Goal: Navigation & Orientation: Locate item on page

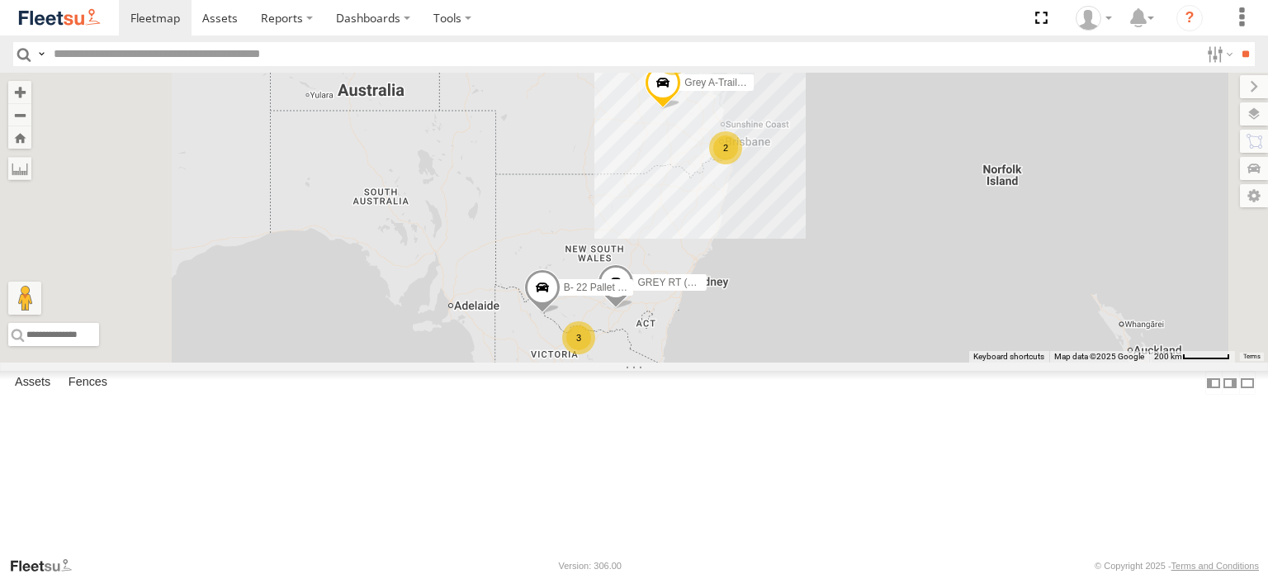
drag, startPoint x: 862, startPoint y: 301, endPoint x: 795, endPoint y: 318, distance: 69.1
click at [797, 319] on div "2 3 2 2 GREY RT (B) 13.72m Grey A-Trailer 7.35M B- 22 Pallet RED [PERSON_NAME]" at bounding box center [634, 218] width 1268 height 290
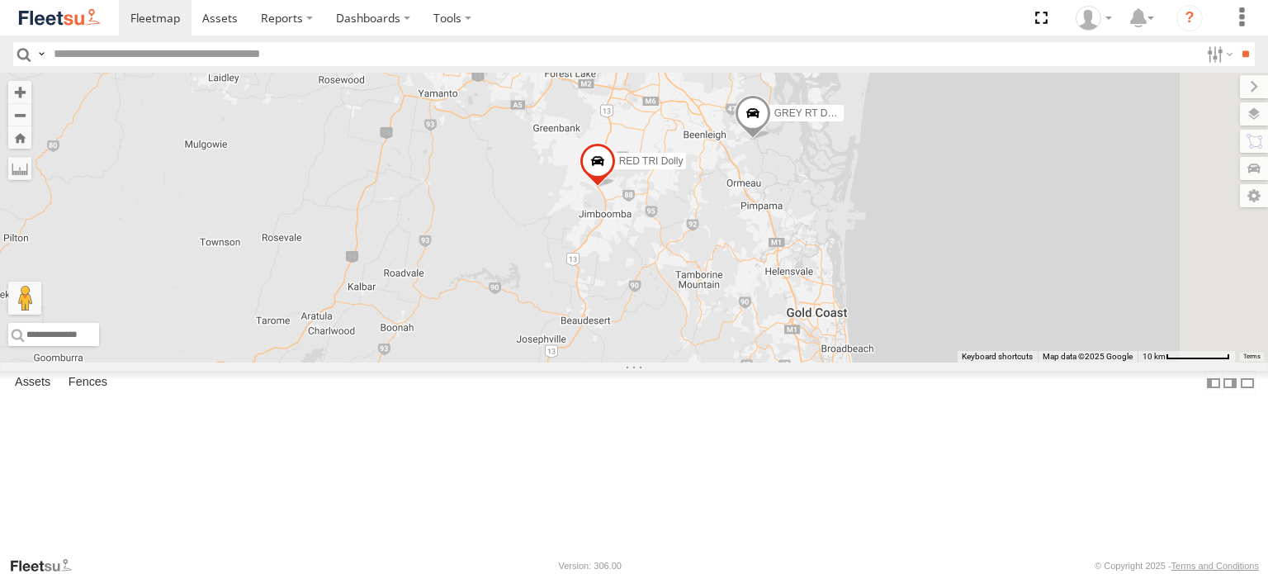
drag, startPoint x: 823, startPoint y: 240, endPoint x: 650, endPoint y: 272, distance: 176.3
click at [652, 272] on div "GREY RT (B) 13.72m Grey A-Trailer 7.35M B- 22 Pallet RED [PERSON_NAME] GREY RT …" at bounding box center [634, 218] width 1268 height 290
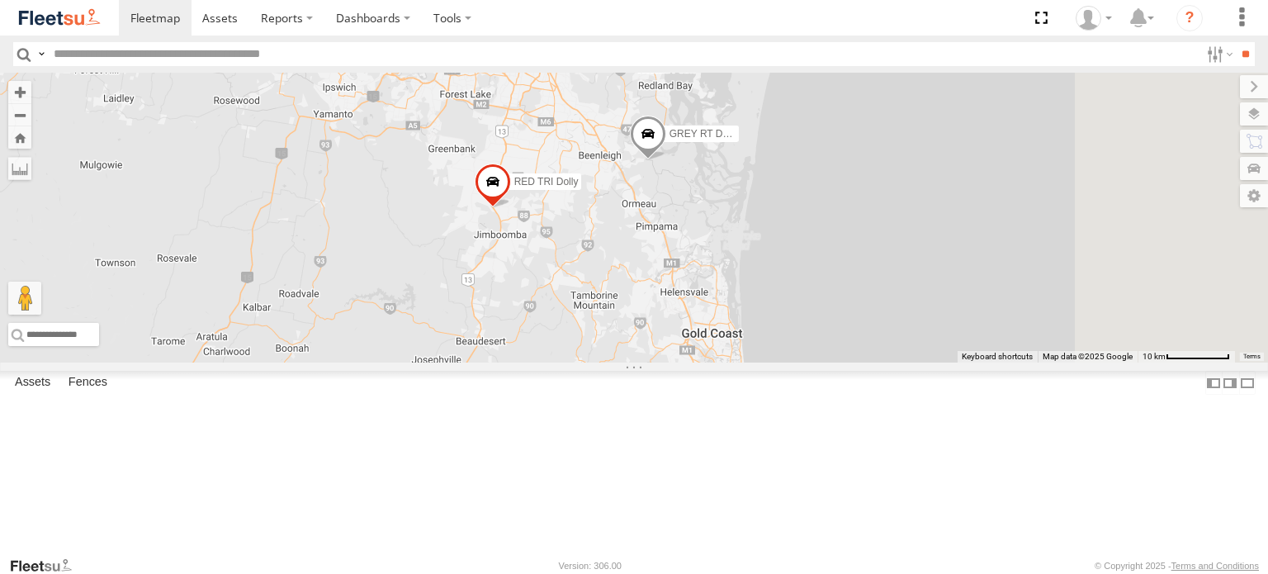
click at [739, 142] on label "GREY RT DOLLY" at bounding box center [697, 133] width 83 height 17
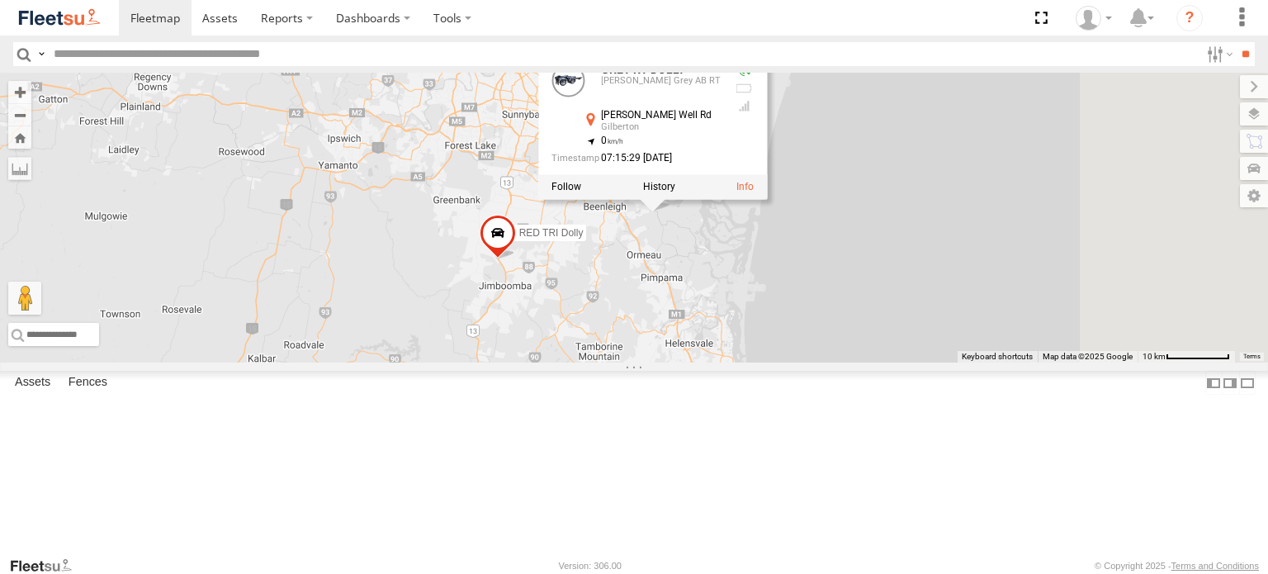
drag, startPoint x: 785, startPoint y: 317, endPoint x: 785, endPoint y: 338, distance: 20.6
click at [785, 338] on div "GREY RT (B) 13.72m Grey A-Trailer 7.35M B- 22 Pallet RED [PERSON_NAME] GREY RT …" at bounding box center [634, 218] width 1268 height 290
click at [791, 362] on div "GREY RT (B) 13.72m Grey A-Trailer 7.35M B- 22 Pallet RED [PERSON_NAME] GREY RT …" at bounding box center [634, 218] width 1268 height 290
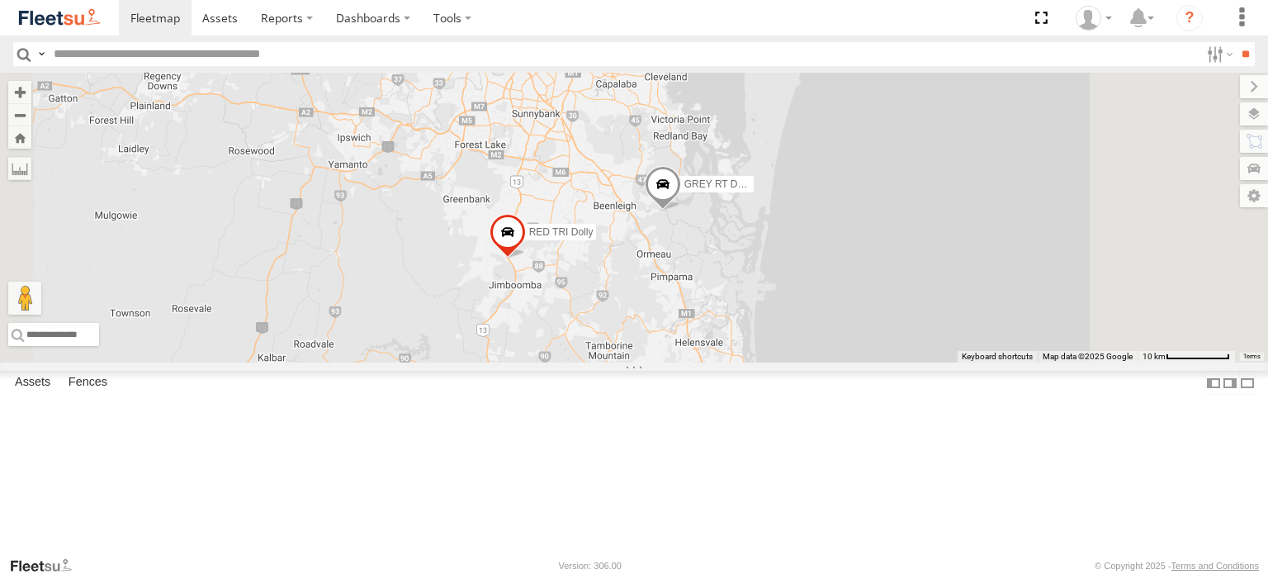
click at [594, 237] on span "RED TRI Dolly" at bounding box center [561, 231] width 64 height 12
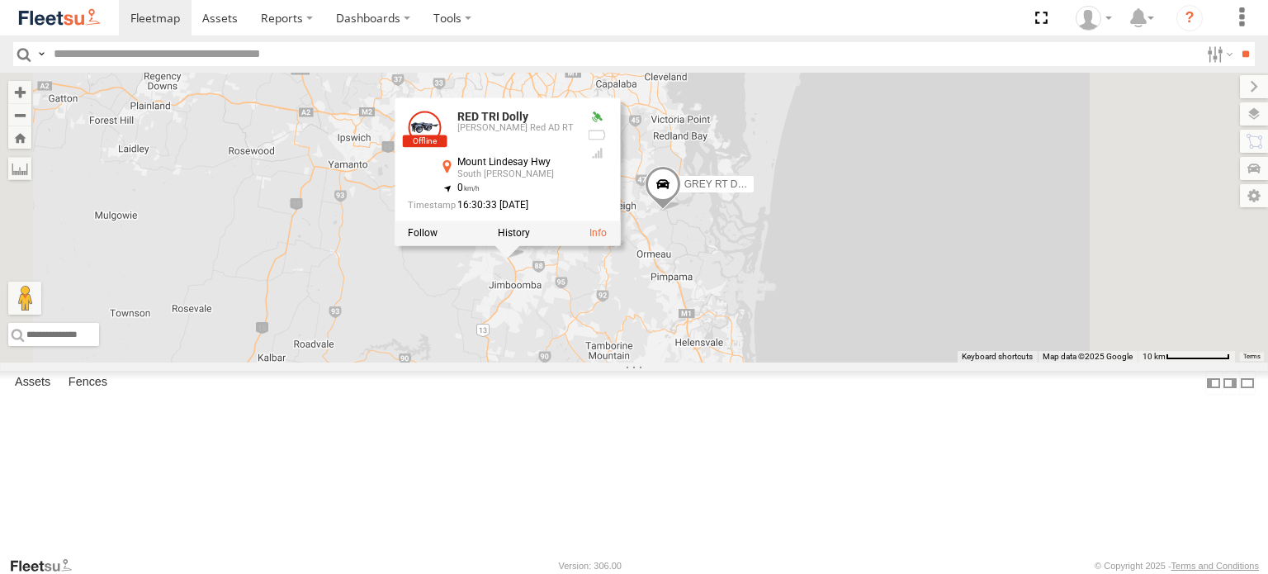
click at [583, 362] on div "GREY RT (B) 13.72m Grey A-Trailer 7.35M B- 22 Pallet RED [PERSON_NAME] GREY RT …" at bounding box center [634, 218] width 1268 height 290
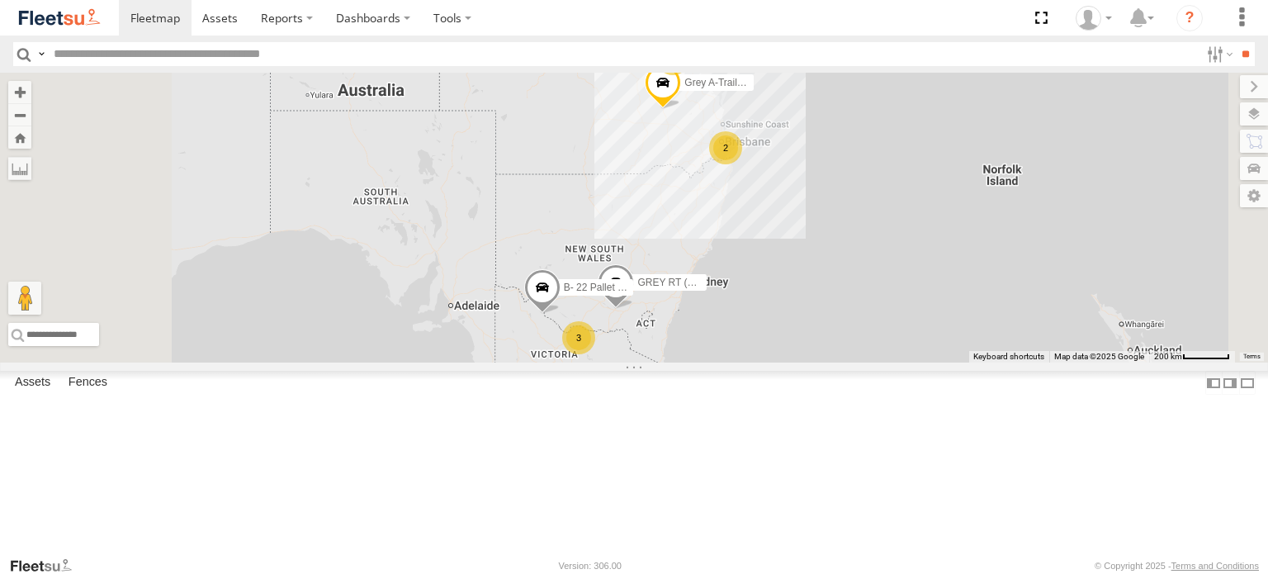
click at [583, 362] on div "2 3 2 2 GREY RT (B) 13.72m Grey A-Trailer 7.35M B- 22 Pallet RED [PERSON_NAME]" at bounding box center [634, 218] width 1268 height 290
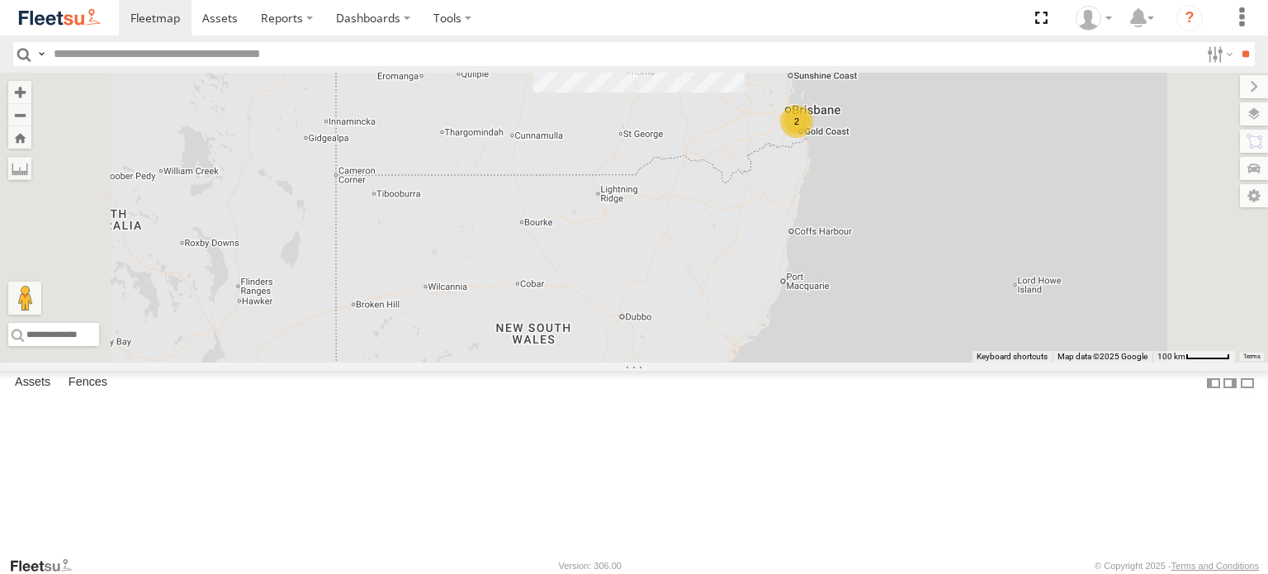
drag, startPoint x: 908, startPoint y: 276, endPoint x: 823, endPoint y: 285, distance: 85.5
click at [823, 285] on div "GREY RT (B) 13.72m Grey A-Trailer 7.35M B- 22 Pallet RED [PERSON_NAME] 2" at bounding box center [634, 218] width 1268 height 290
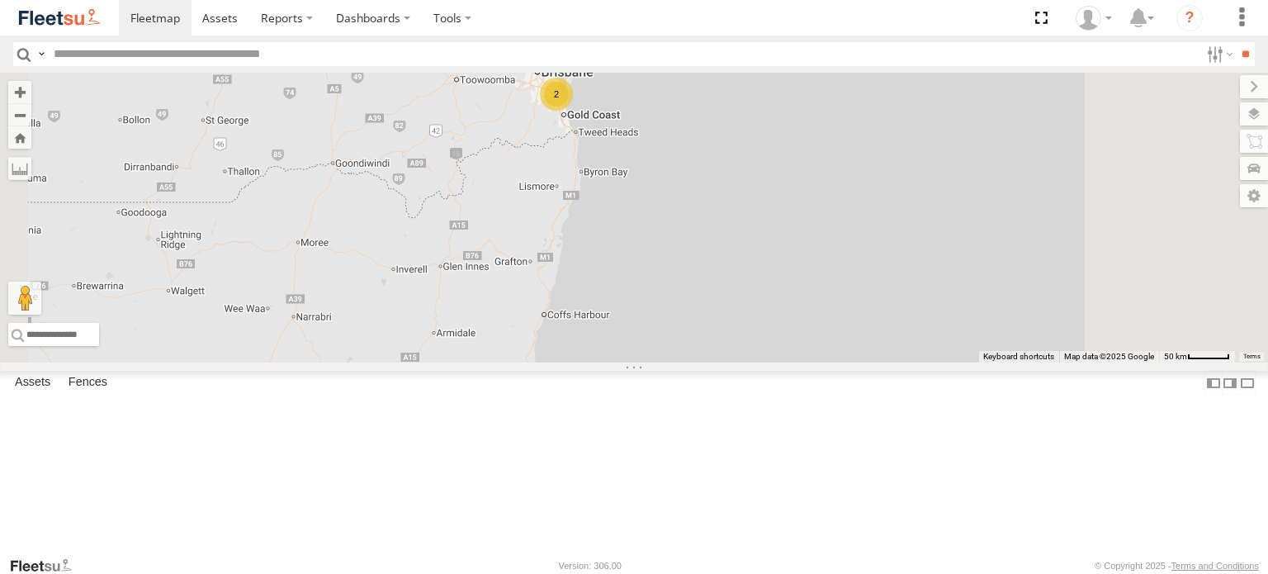
click at [698, 322] on div "GREY RT (B) 13.72m Grey A-Trailer 7.35M B- 22 Pallet RED [PERSON_NAME] 2" at bounding box center [634, 218] width 1268 height 290
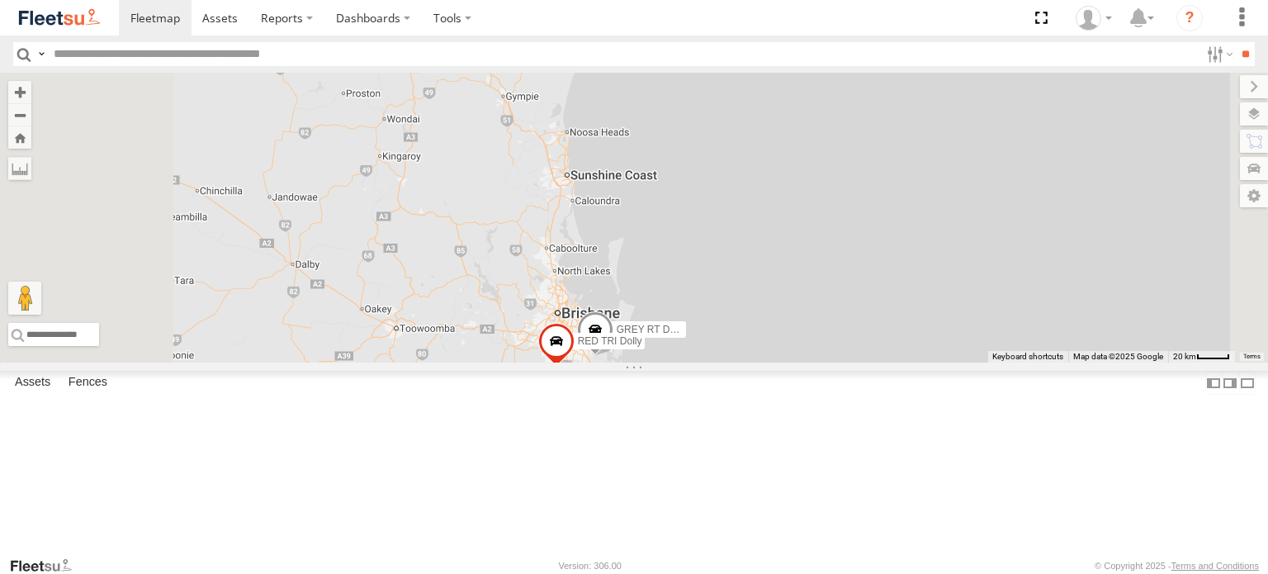
click at [639, 362] on div "GREY RT (B) 13.72m Grey A-Trailer 7.35M B- 22 Pallet RED [PERSON_NAME] GREY RT …" at bounding box center [634, 218] width 1268 height 290
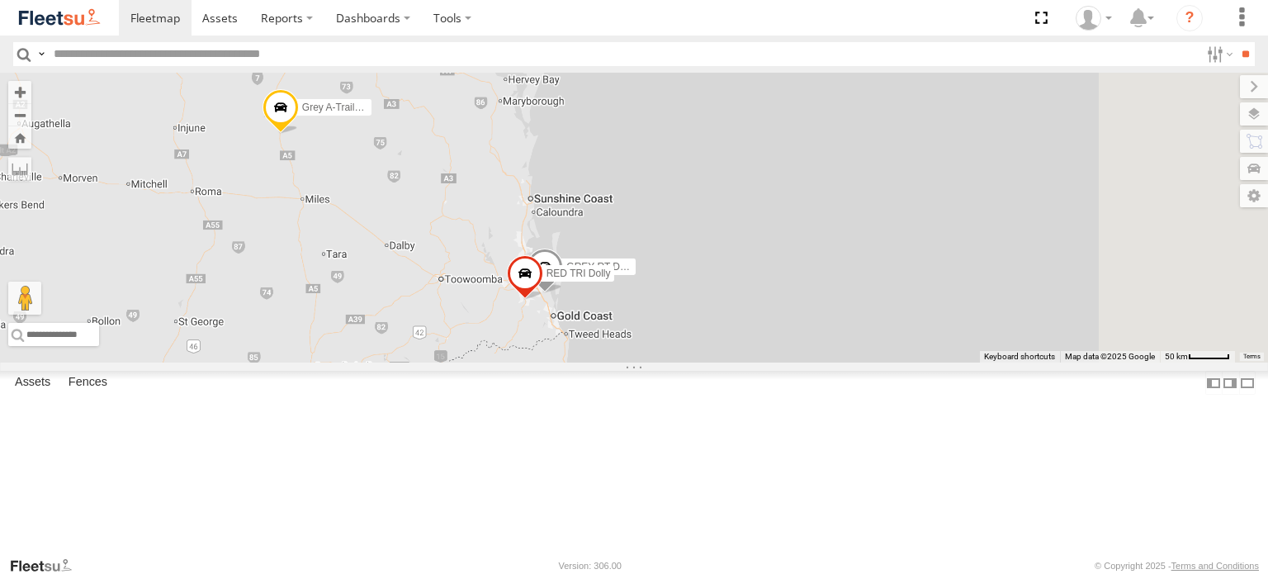
drag, startPoint x: 666, startPoint y: 388, endPoint x: 715, endPoint y: 401, distance: 50.5
click at [722, 362] on div "GREY RT (B) 13.72m Grey A-Trailer 7.35M B- 22 Pallet RED [PERSON_NAME] GREY RT …" at bounding box center [634, 218] width 1268 height 290
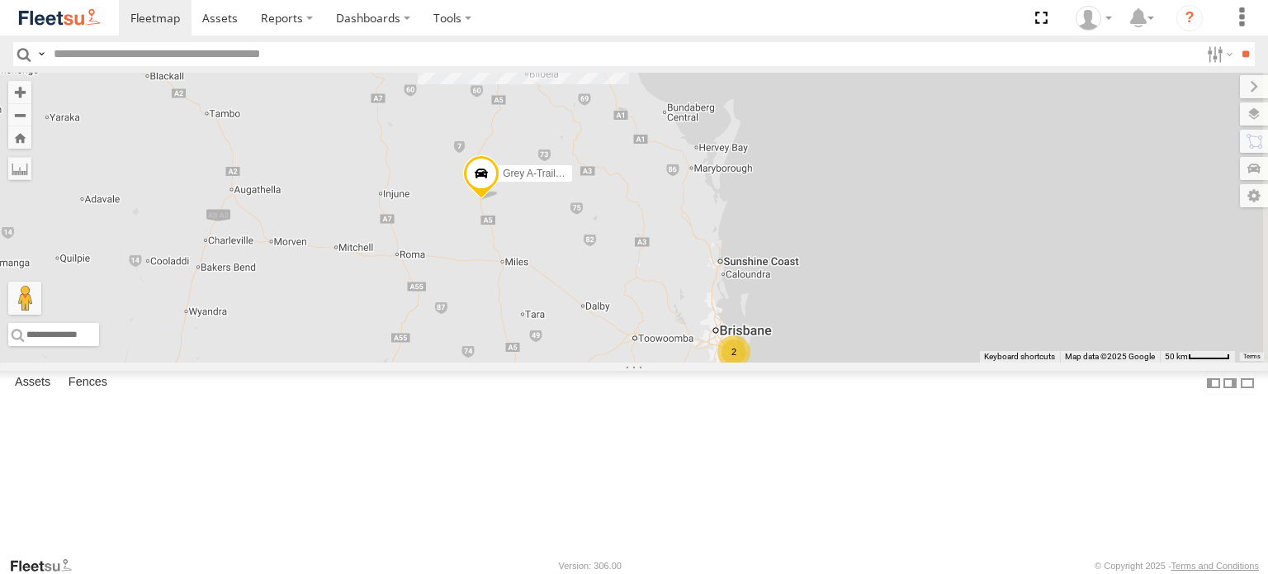
click at [594, 179] on span "Grey A-Trailer 7.35M" at bounding box center [549, 174] width 92 height 12
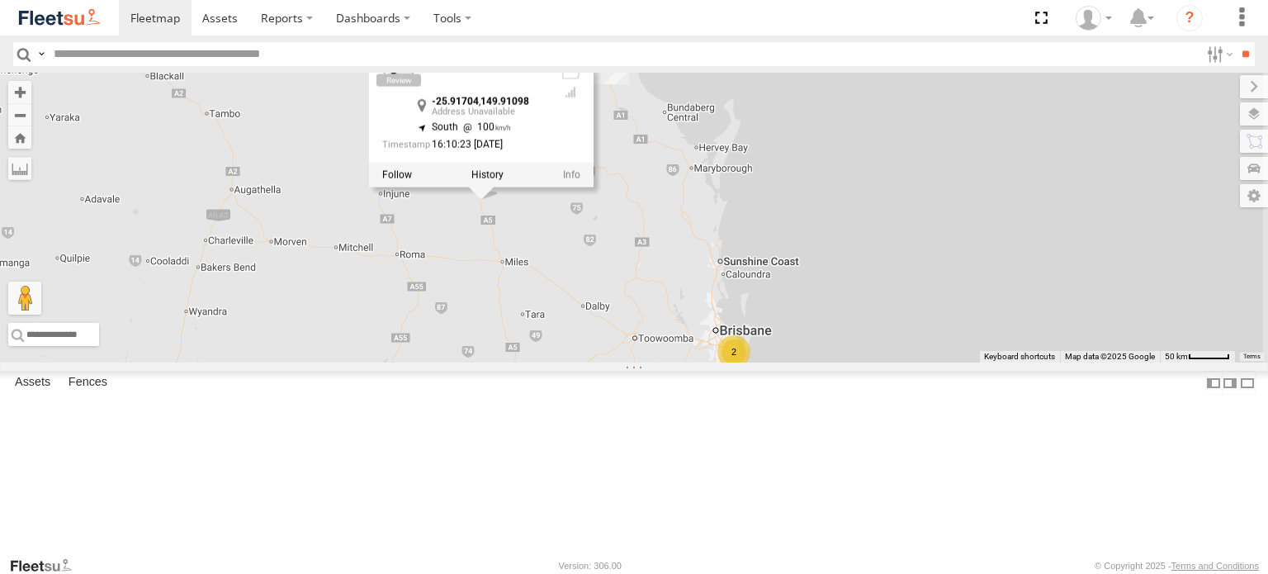
drag, startPoint x: 699, startPoint y: 359, endPoint x: 693, endPoint y: 382, distance: 24.0
click at [694, 362] on div "GREY RT (B) 13.72m Grey A-Trailer 7.35M B- 22 Pallet RED [PERSON_NAME] 2 2 Grey…" at bounding box center [634, 218] width 1268 height 290
